Goal: Information Seeking & Learning: Learn about a topic

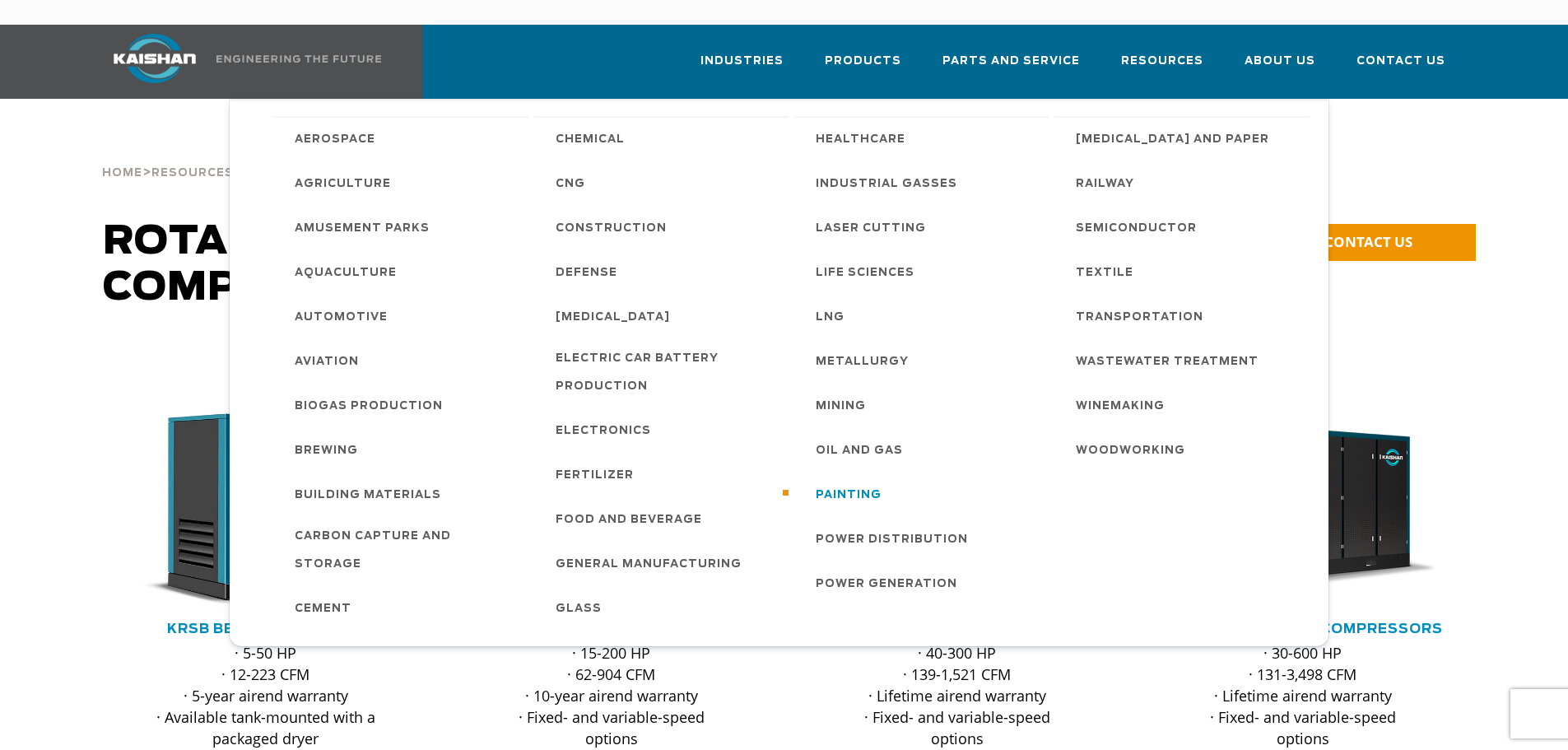
click at [851, 482] on span "Painting" at bounding box center [849, 496] width 66 height 28
click at [604, 215] on span "Construction" at bounding box center [612, 229] width 112 height 28
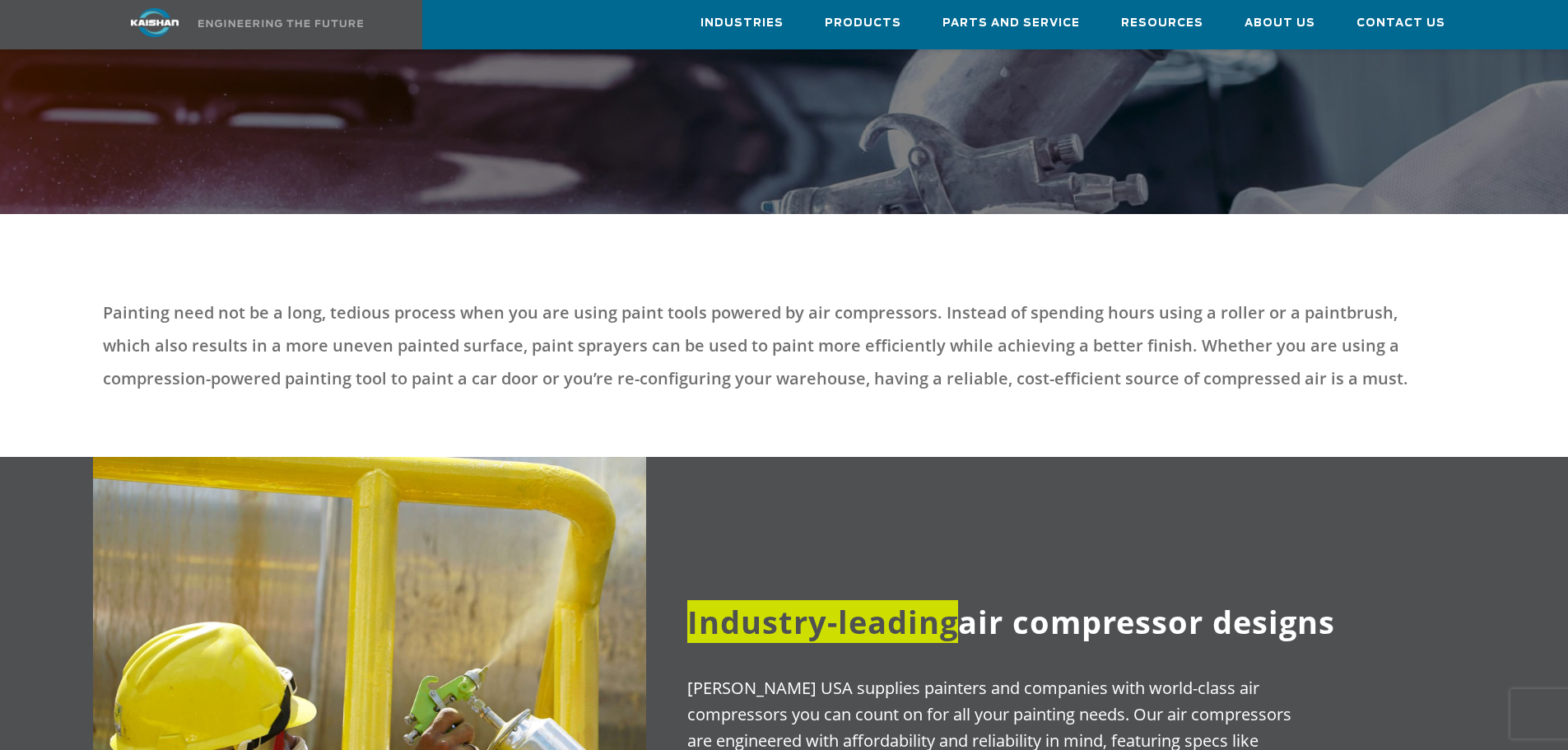
scroll to position [412, 0]
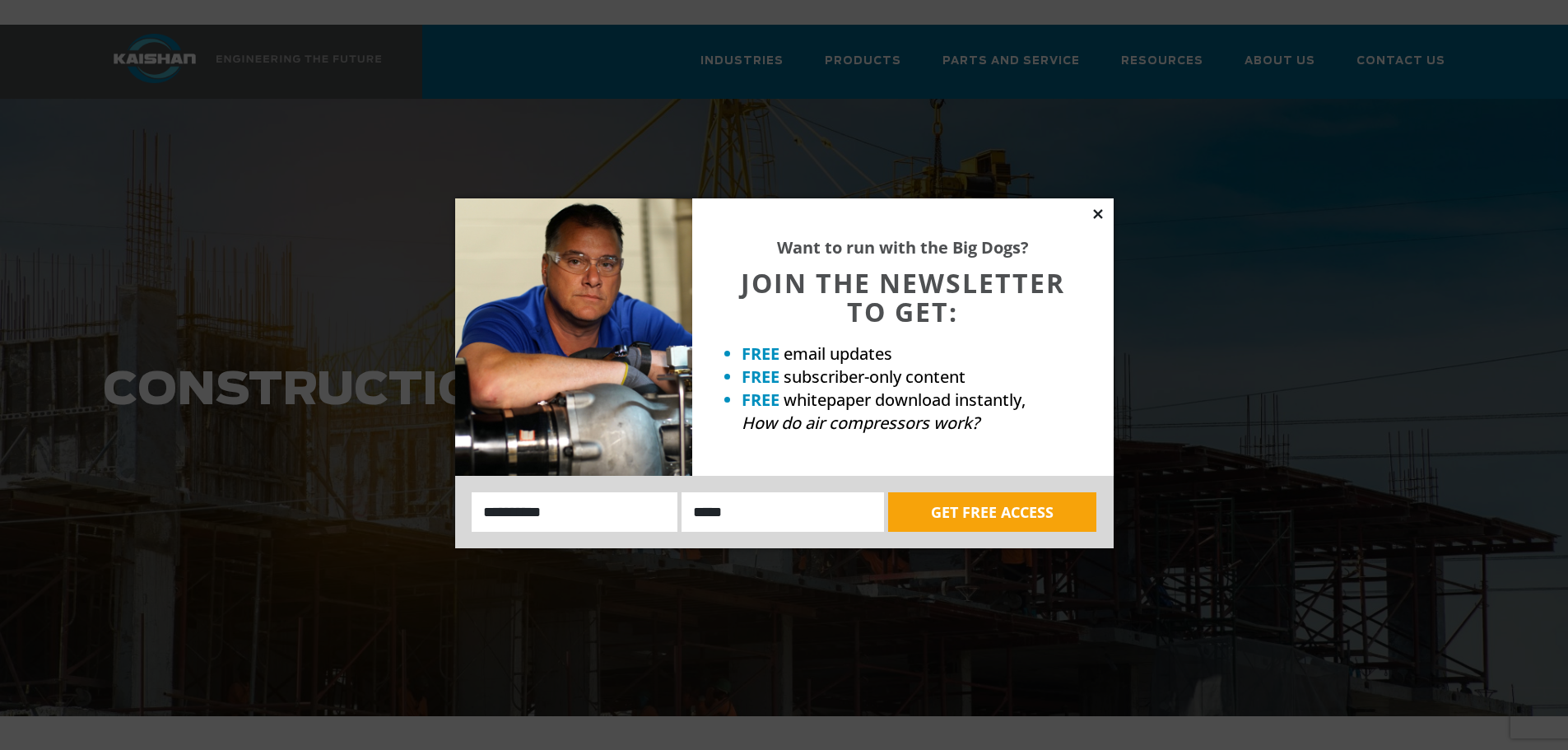
click at [1096, 223] on div "Want to run with the Big Dogs? JOIN THE NEWSLETTER TO GET: FREE email updates F…" at bounding box center [784, 373] width 659 height 350
click at [1095, 214] on icon at bounding box center [1098, 213] width 15 height 15
